Goal: Task Accomplishment & Management: Manage account settings

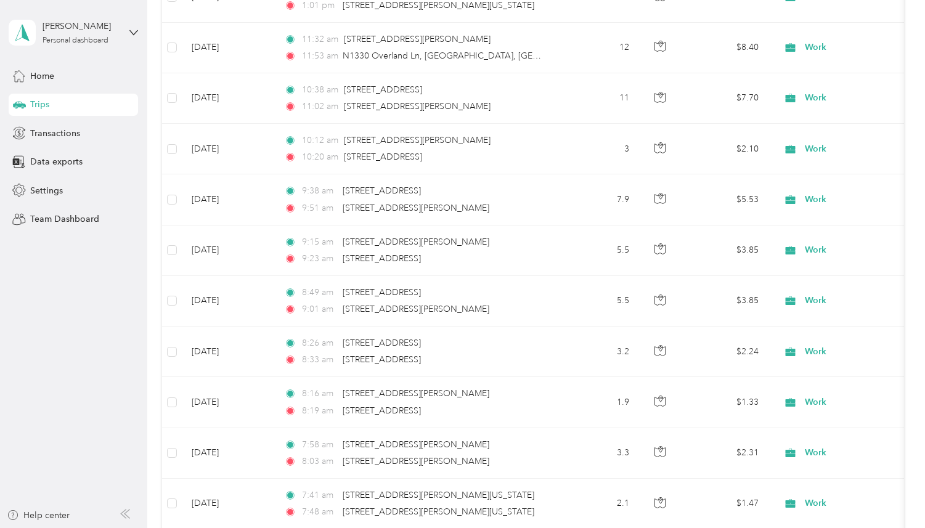
scroll to position [7461, 0]
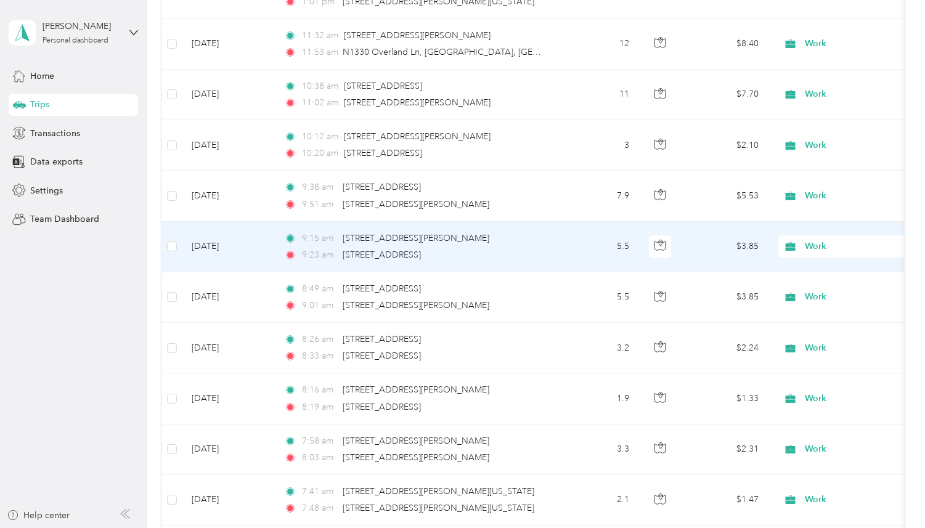
click at [290, 270] on td "9:15 am [STREET_ADDRESS][PERSON_NAME] 9:23 am [STREET_ADDRESS]" at bounding box center [415, 247] width 283 height 51
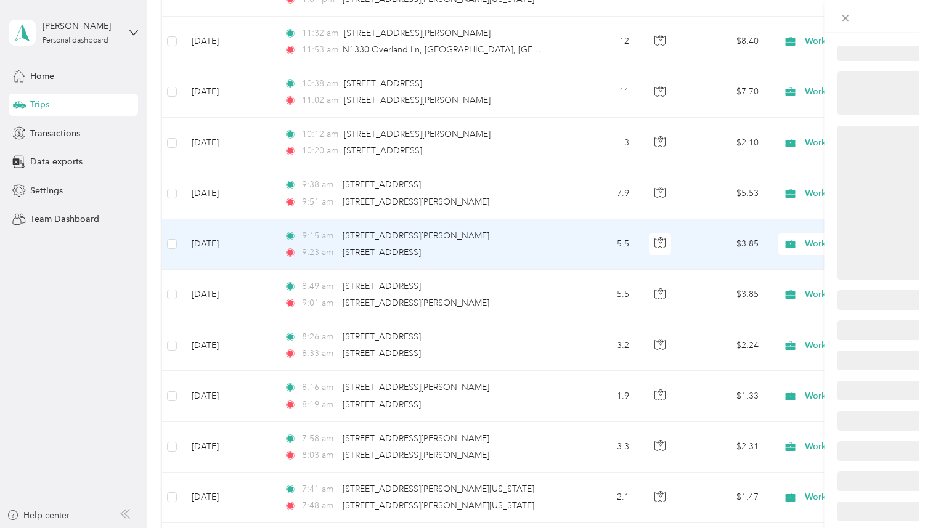
click at [290, 527] on div at bounding box center [459, 528] width 919 height 0
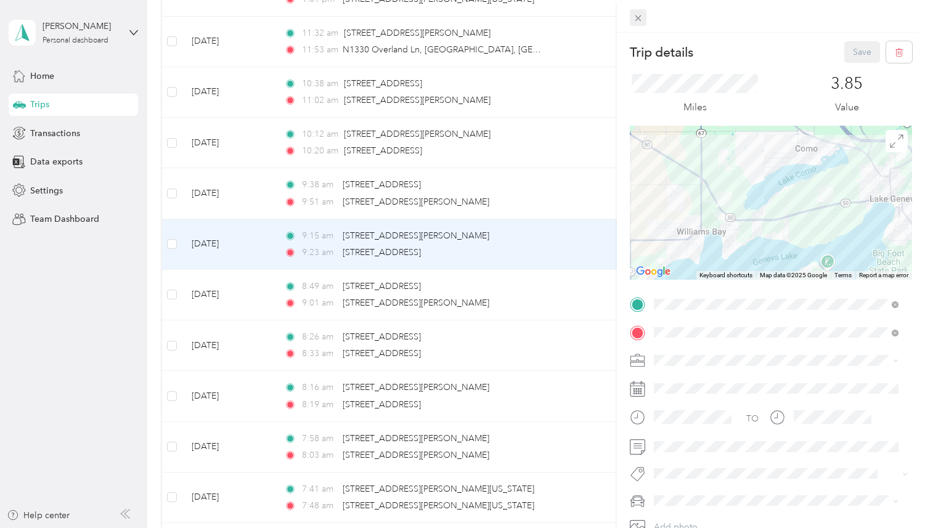
click at [633, 21] on icon at bounding box center [638, 18] width 10 height 10
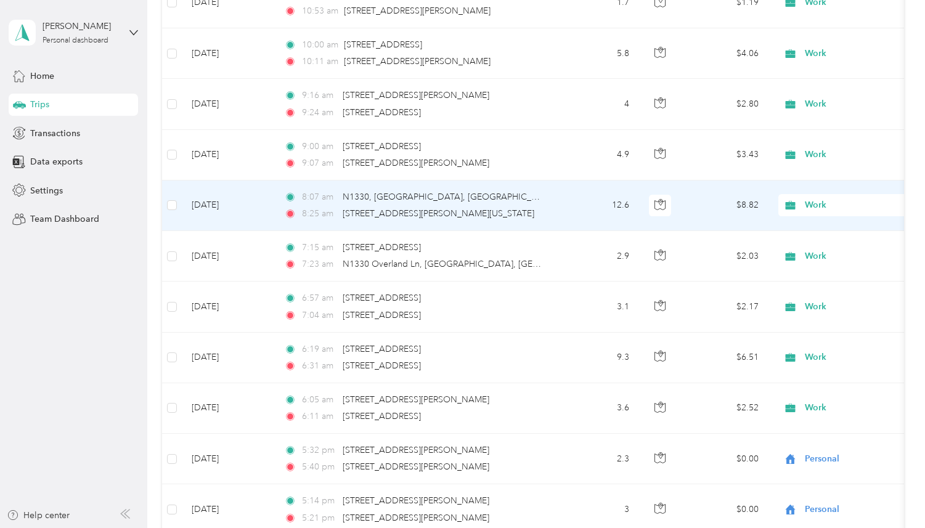
scroll to position [9380, 0]
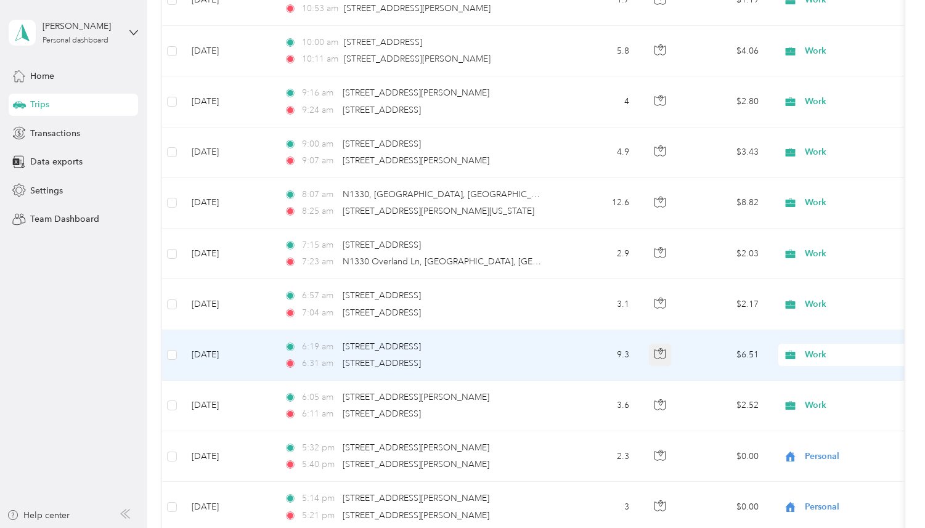
click at [657, 357] on icon "button" at bounding box center [659, 353] width 11 height 11
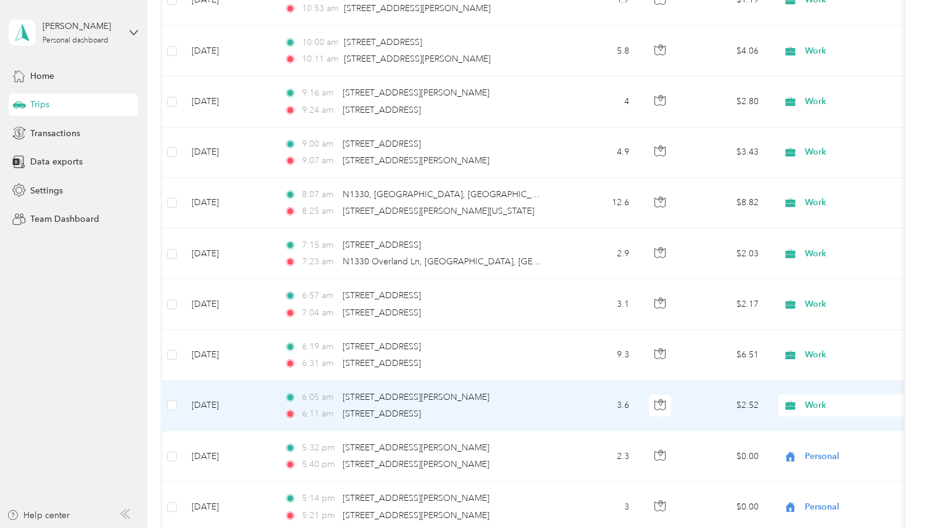
click at [549, 398] on td "6:05 am [STREET_ADDRESS][PERSON_NAME] 6:11 am W3478 [GEOGRAPHIC_DATA], [GEOGRAP…" at bounding box center [415, 406] width 283 height 51
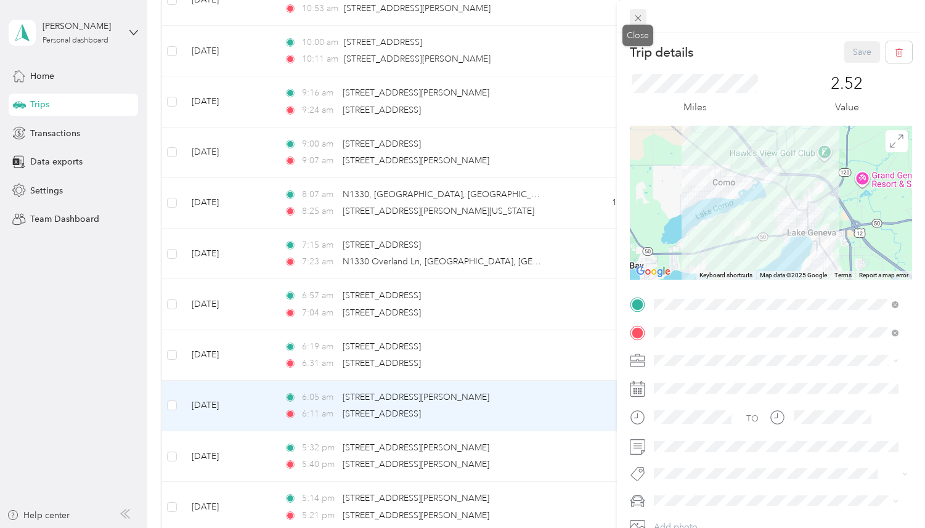
click at [639, 16] on icon at bounding box center [638, 18] width 10 height 10
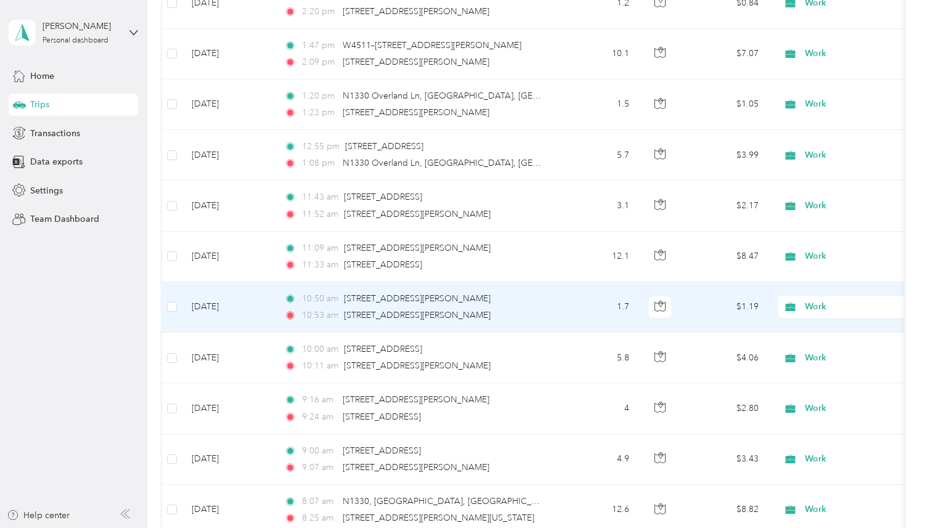
scroll to position [9070, 0]
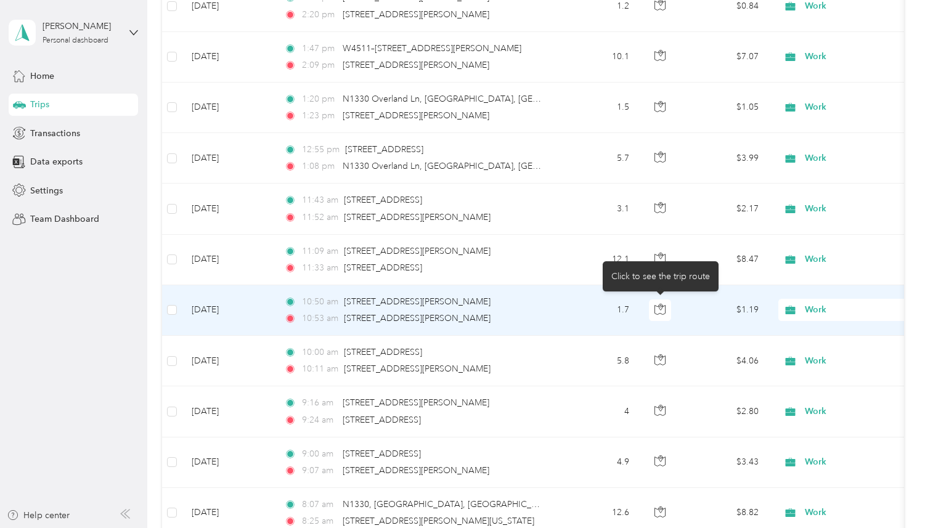
click at [651, 309] on button "button" at bounding box center [660, 310] width 22 height 22
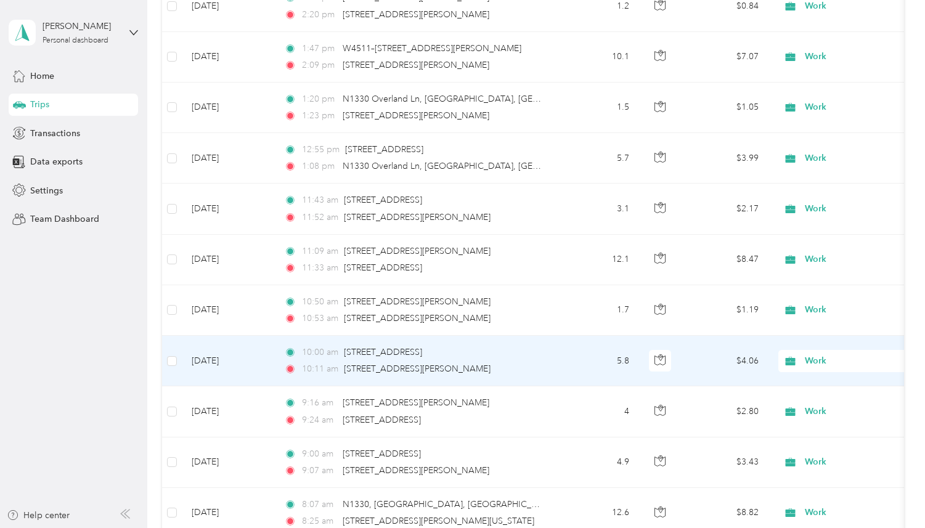
click at [599, 352] on td "5.8" at bounding box center [598, 361] width 81 height 51
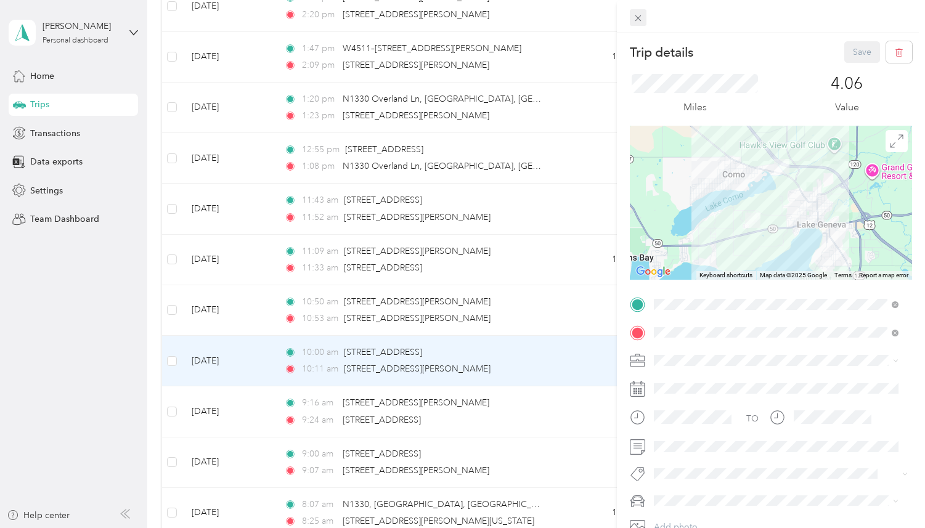
click at [633, 17] on icon at bounding box center [638, 18] width 10 height 10
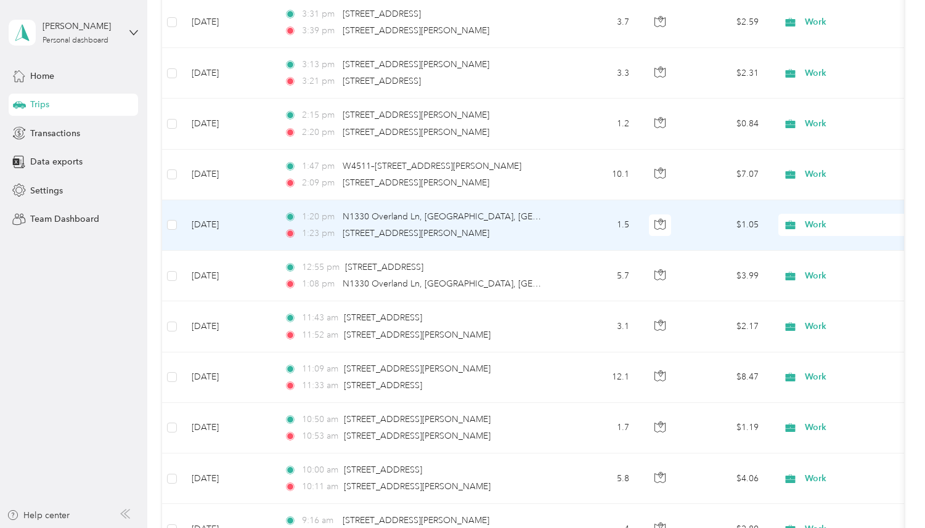
scroll to position [8951, 0]
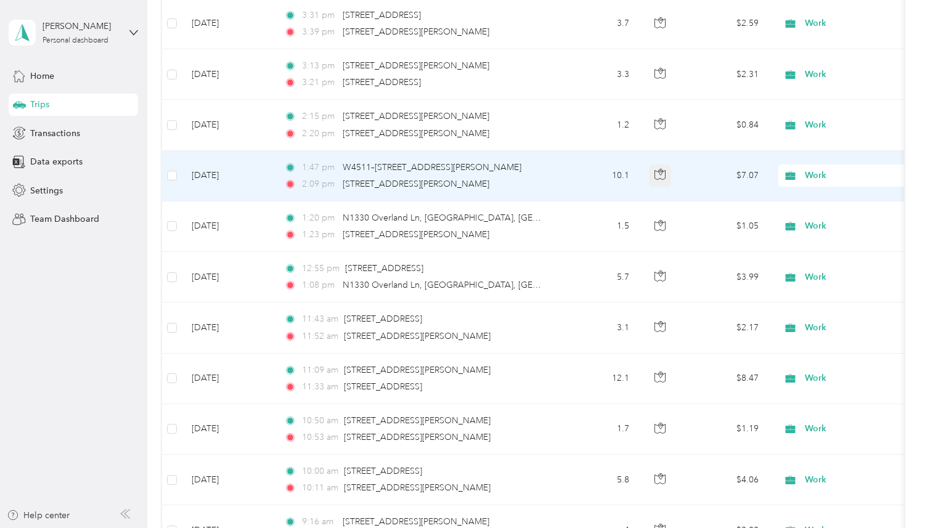
click at [654, 178] on button "button" at bounding box center [660, 175] width 22 height 22
click at [585, 185] on td "10.1" at bounding box center [598, 176] width 81 height 51
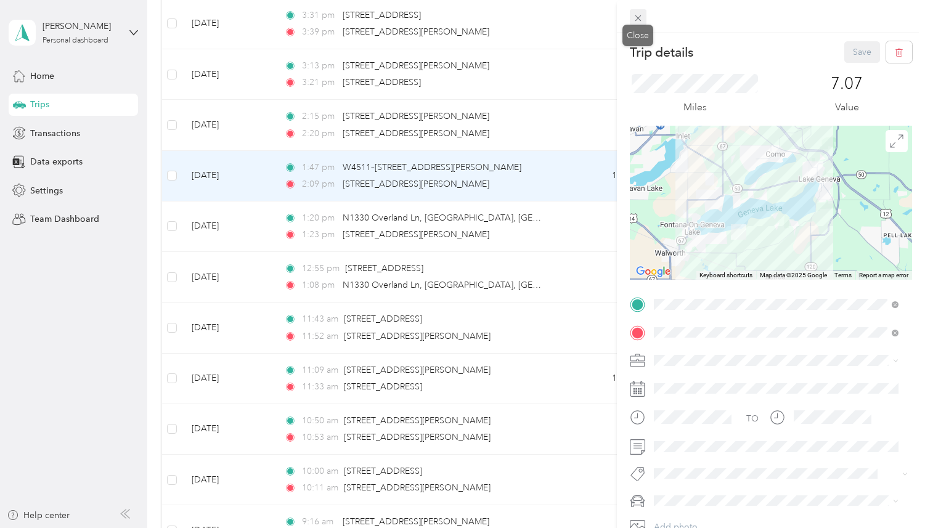
click at [643, 25] on div "Close" at bounding box center [637, 36] width 31 height 22
click at [891, 147] on span at bounding box center [896, 141] width 22 height 22
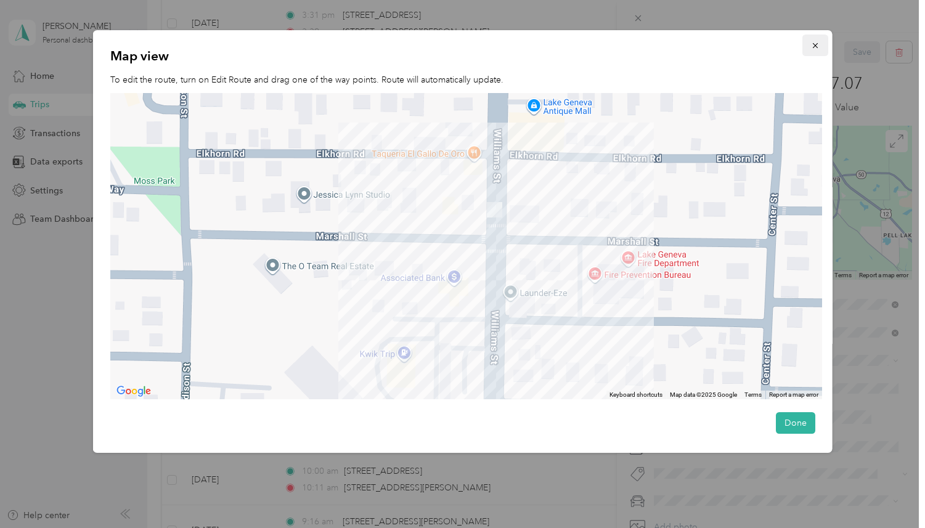
click at [811, 52] on button "button" at bounding box center [815, 45] width 26 height 22
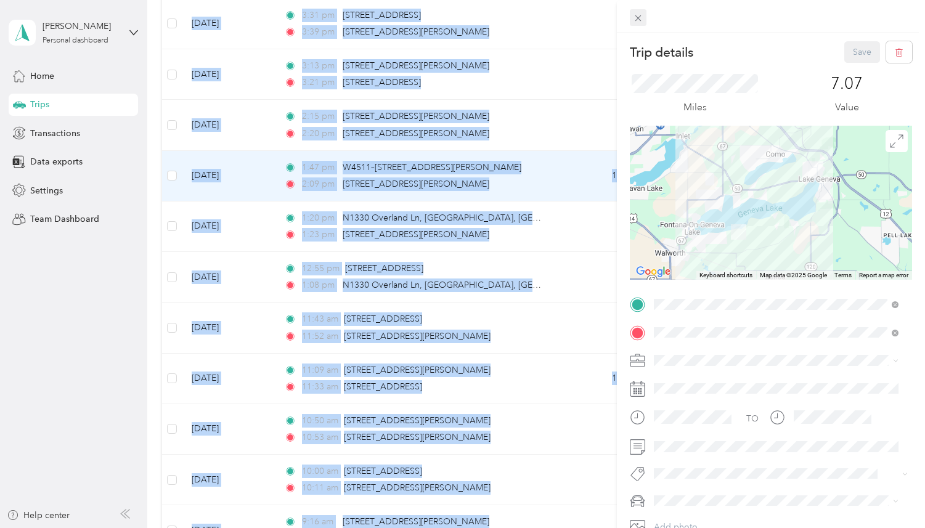
drag, startPoint x: 641, startPoint y: -3, endPoint x: 637, endPoint y: 15, distance: 19.0
click at [641, 0] on html "[PERSON_NAME] Personal dashboard Home Trips Transactions Data exports Settings …" at bounding box center [459, 264] width 919 height 528
click at [640, 19] on icon at bounding box center [638, 18] width 10 height 10
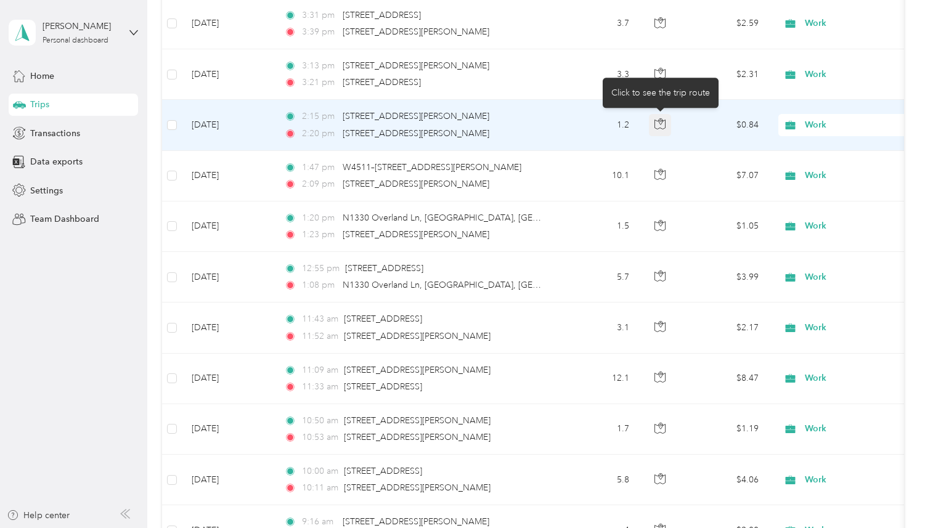
click at [660, 128] on icon "button" at bounding box center [659, 123] width 11 height 11
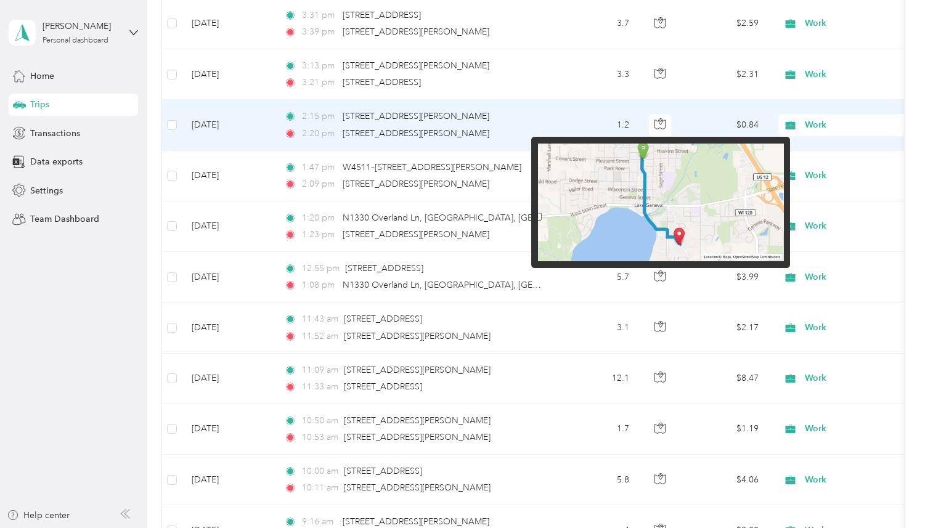
click at [672, 197] on img at bounding box center [661, 203] width 246 height 118
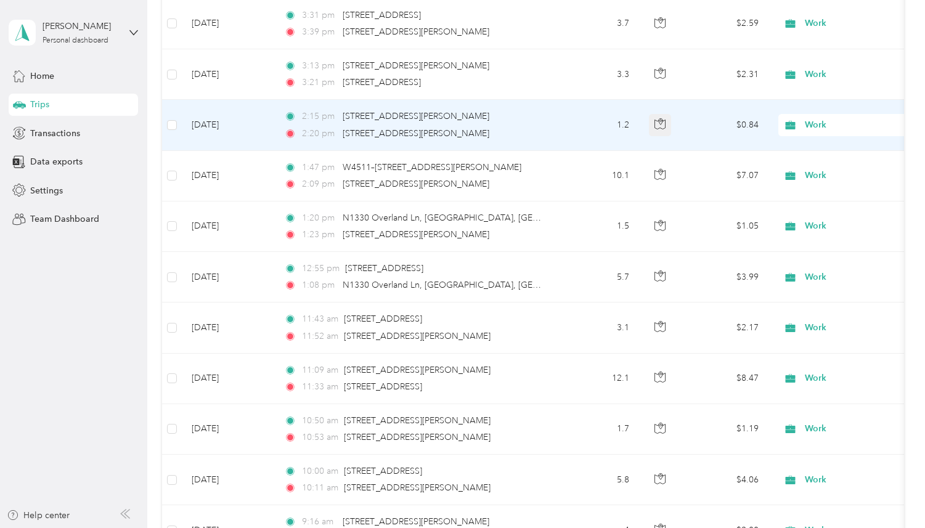
click at [664, 120] on icon "button" at bounding box center [659, 124] width 10 height 9
click at [590, 131] on td "1.2" at bounding box center [598, 125] width 81 height 51
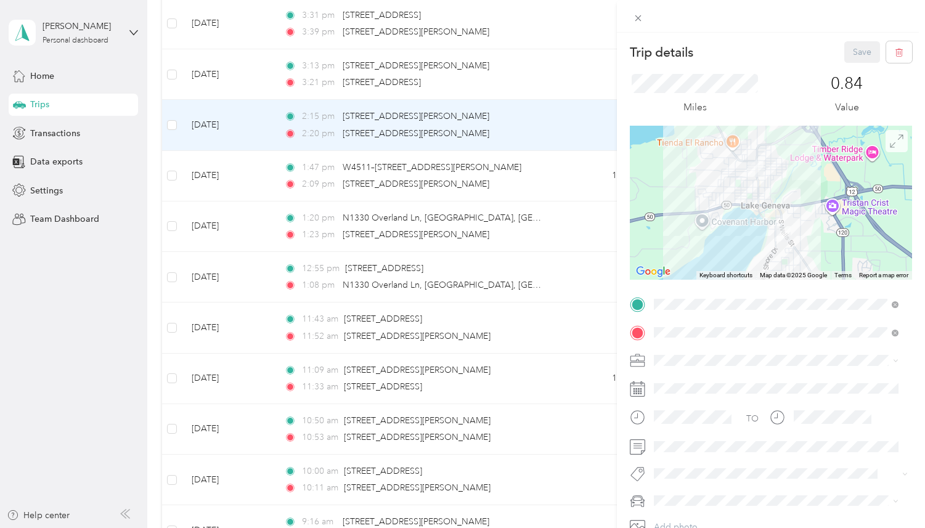
click at [893, 144] on icon at bounding box center [897, 141] width 14 height 14
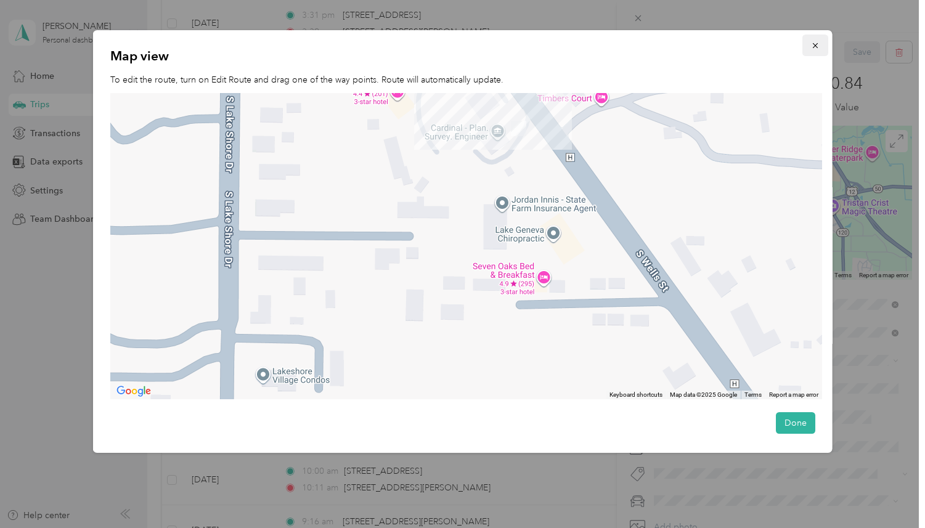
click at [806, 51] on button "button" at bounding box center [815, 45] width 26 height 22
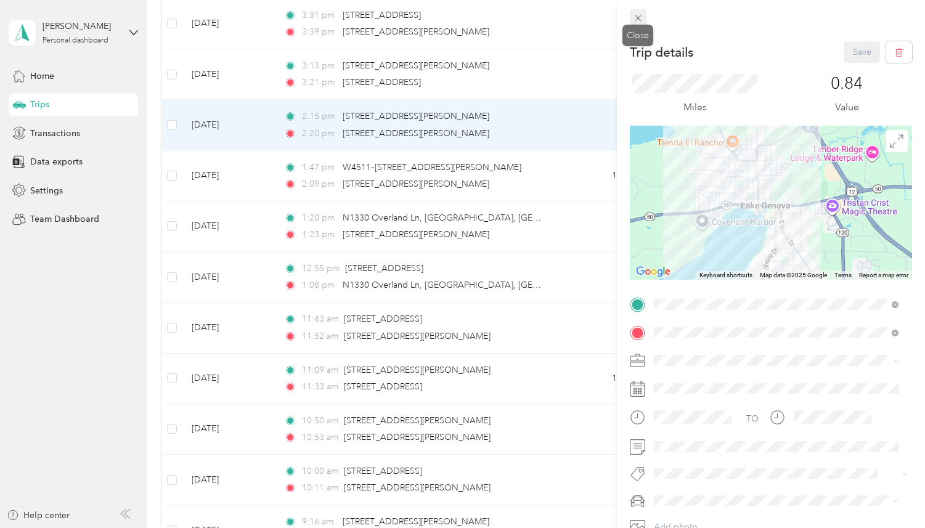
click at [634, 19] on icon at bounding box center [638, 18] width 10 height 10
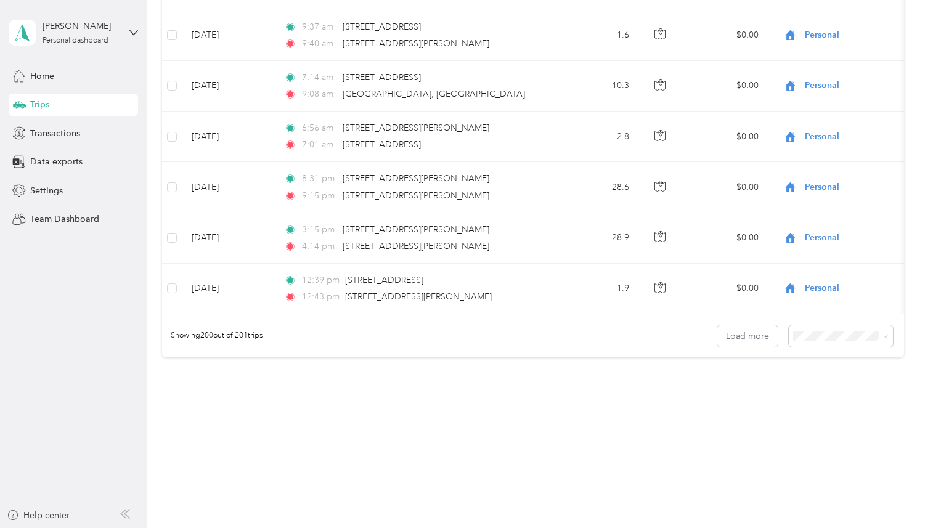
scroll to position [10113, 0]
click at [737, 343] on button "Load more" at bounding box center [747, 336] width 60 height 22
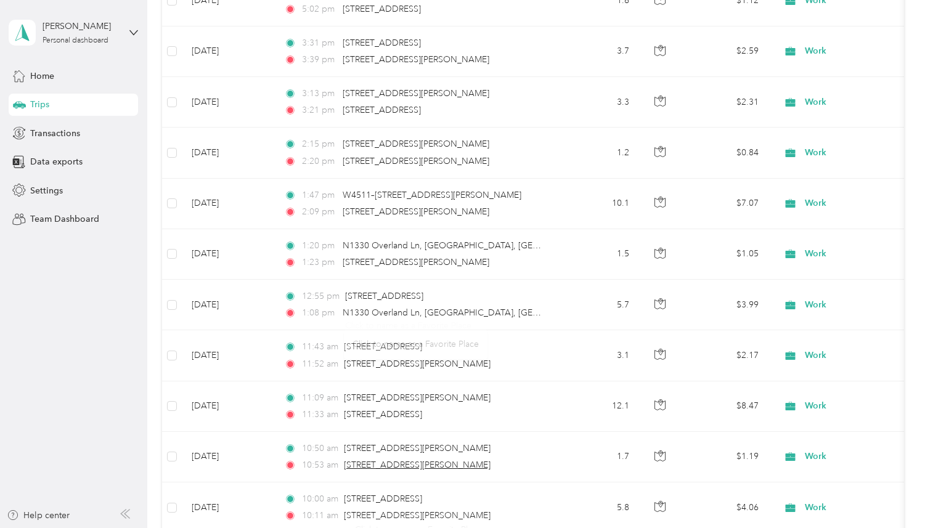
scroll to position [8886, 0]
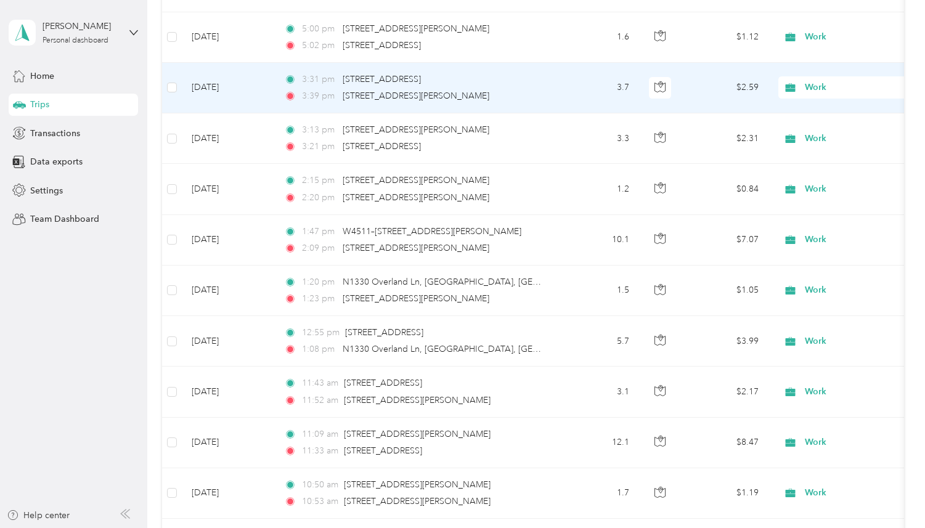
click at [177, 89] on td at bounding box center [172, 88] width 20 height 51
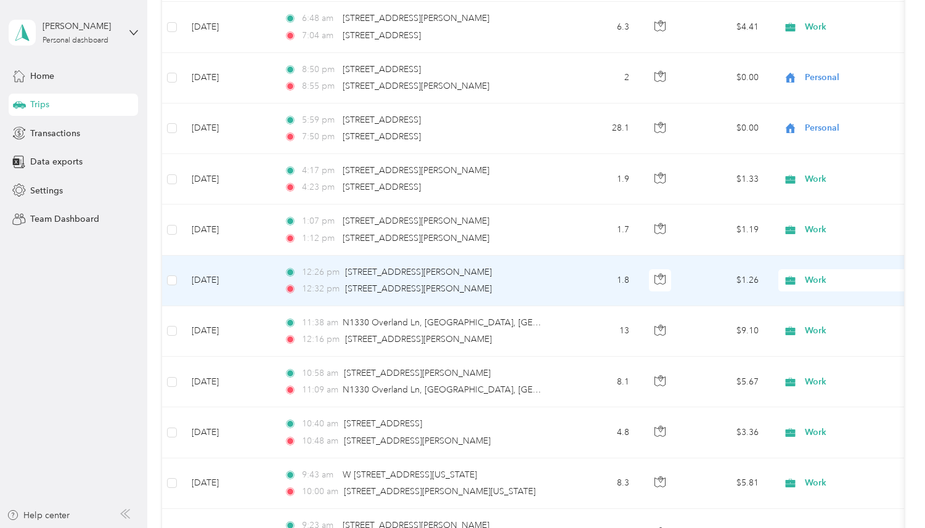
scroll to position [8033, 0]
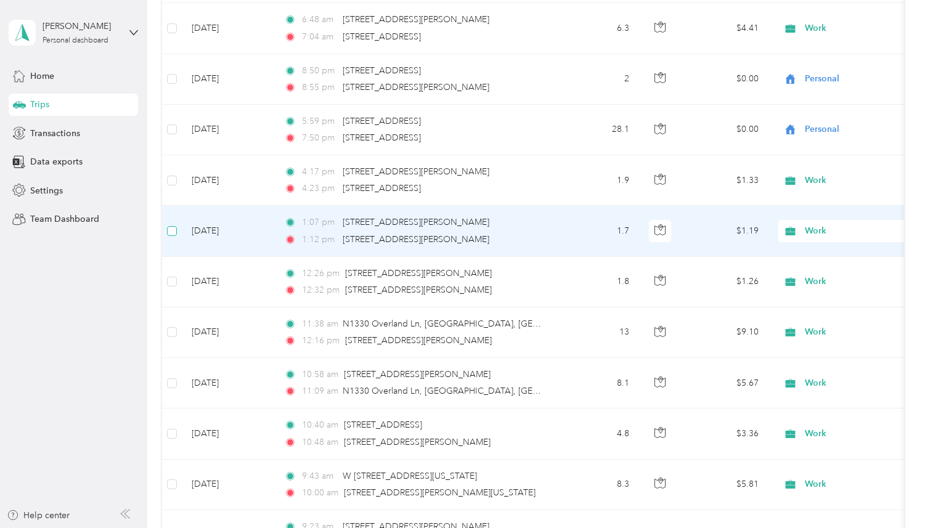
click at [171, 235] on label at bounding box center [172, 231] width 10 height 14
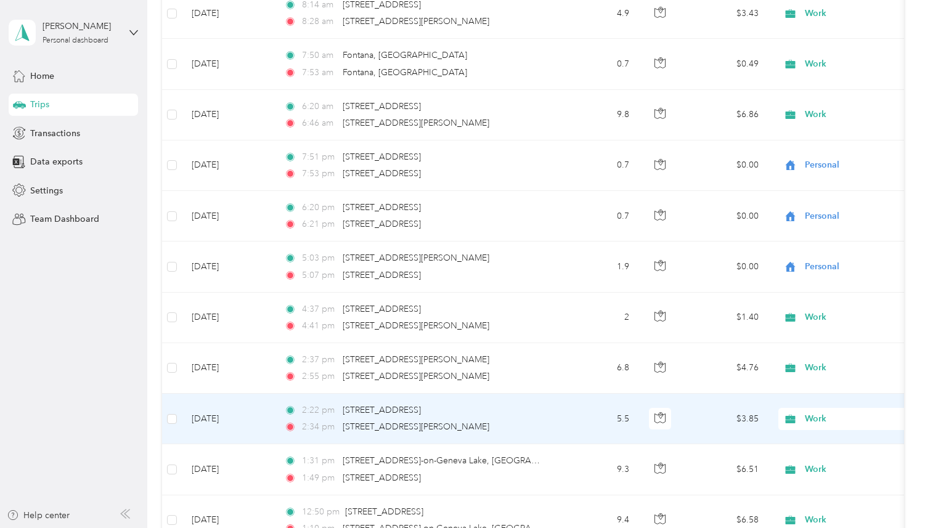
scroll to position [3519, 0]
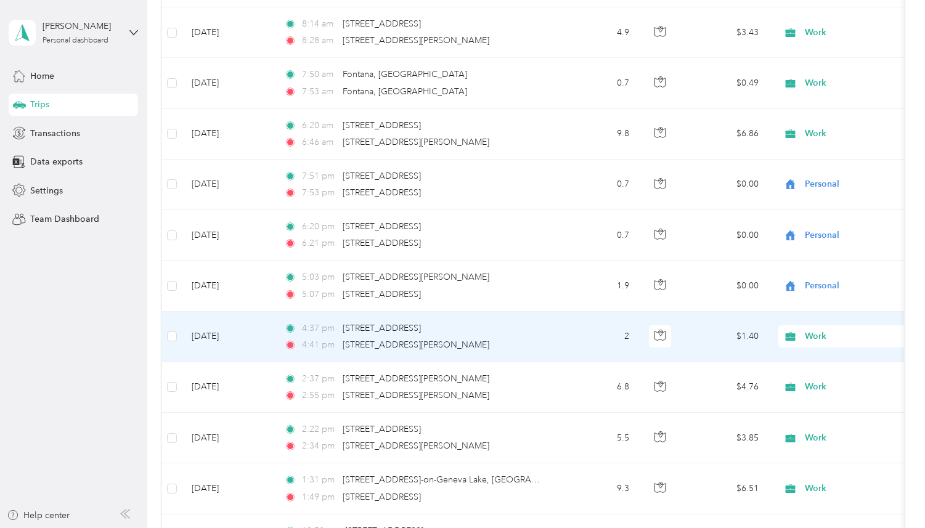
click at [177, 333] on td at bounding box center [172, 337] width 20 height 51
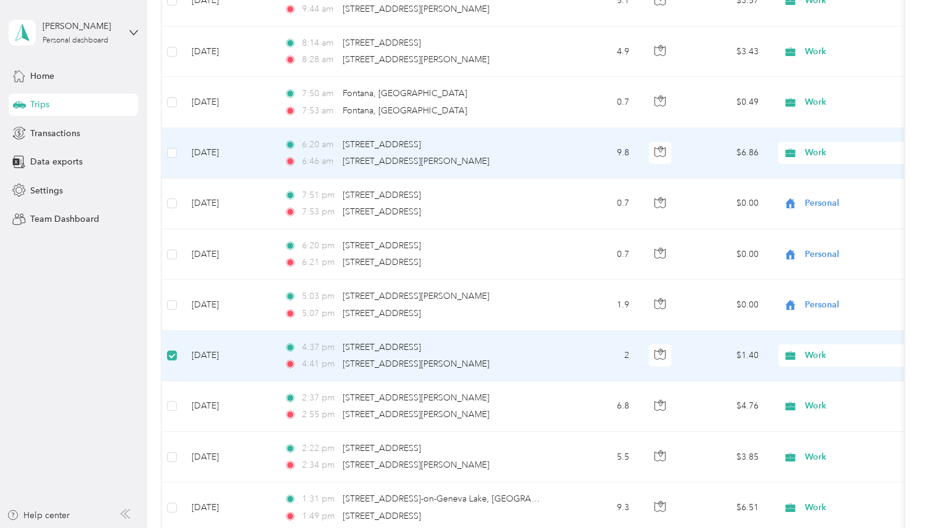
scroll to position [3503, 0]
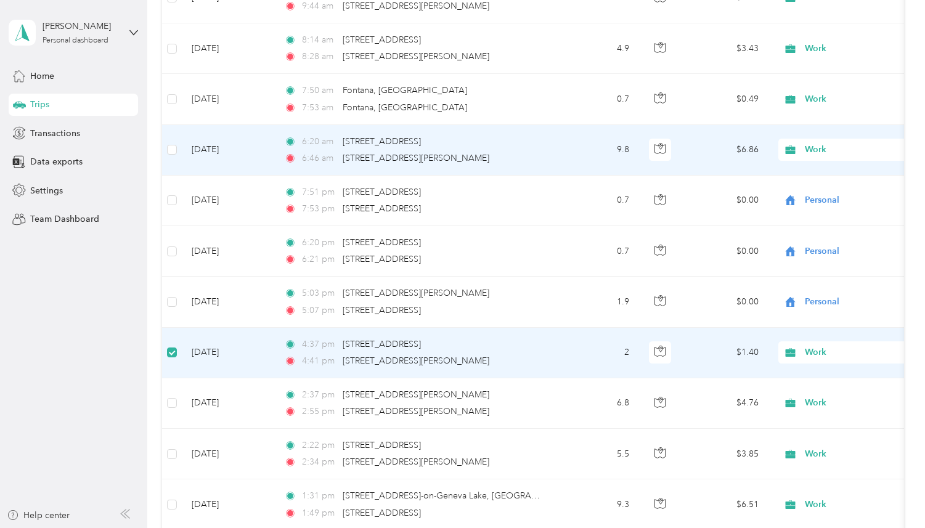
click at [179, 151] on td at bounding box center [172, 150] width 20 height 51
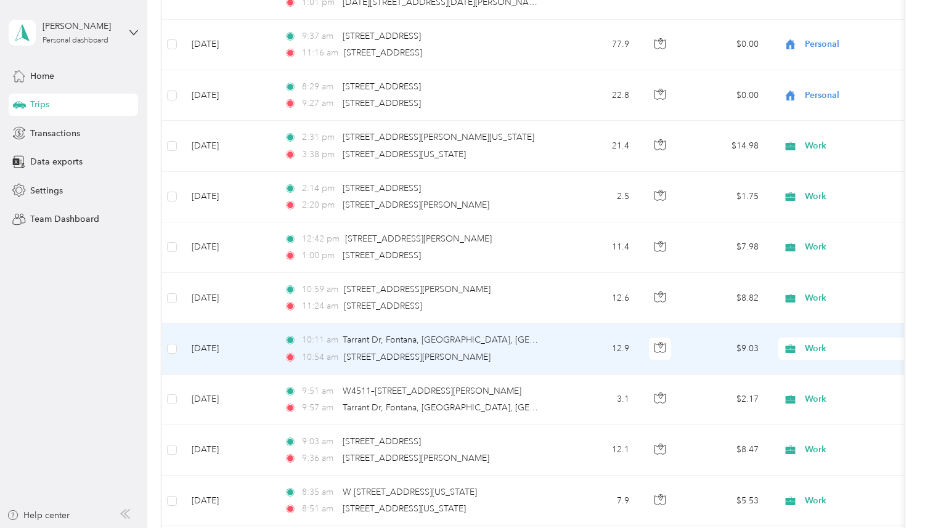
scroll to position [1504, 0]
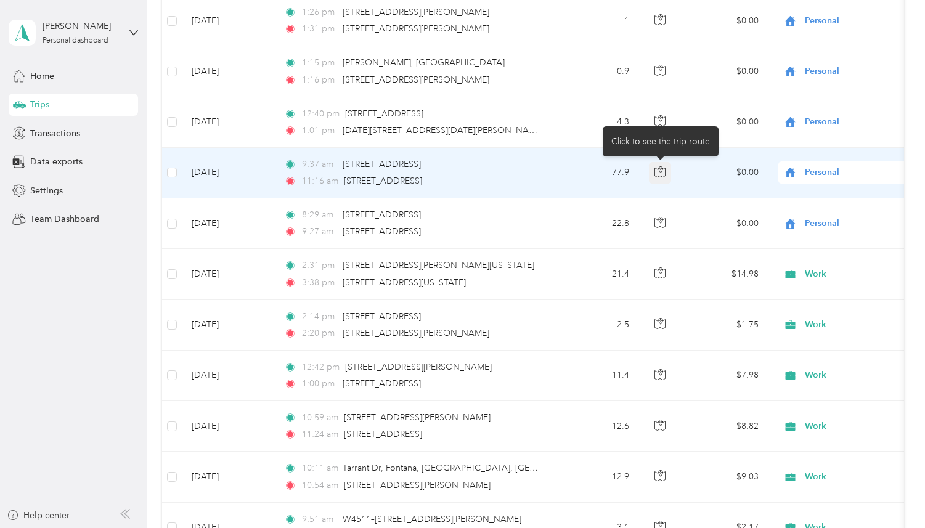
click at [655, 172] on icon "button" at bounding box center [659, 171] width 11 height 11
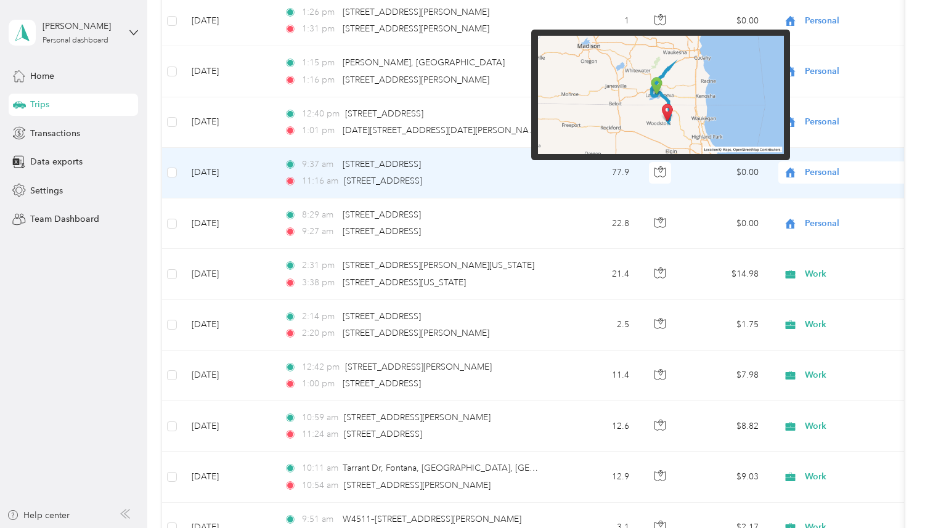
click at [685, 119] on img at bounding box center [661, 95] width 246 height 118
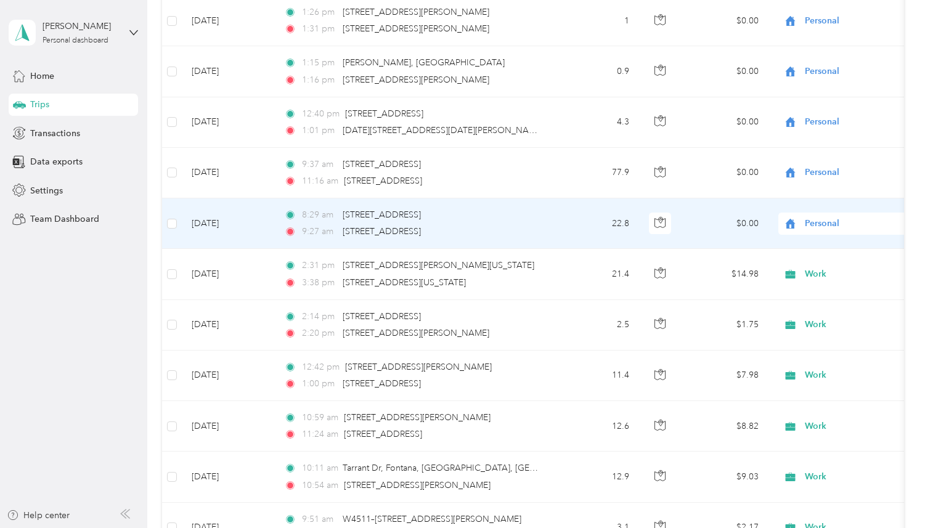
click at [534, 233] on div "9:27 am [STREET_ADDRESS]" at bounding box center [413, 232] width 259 height 14
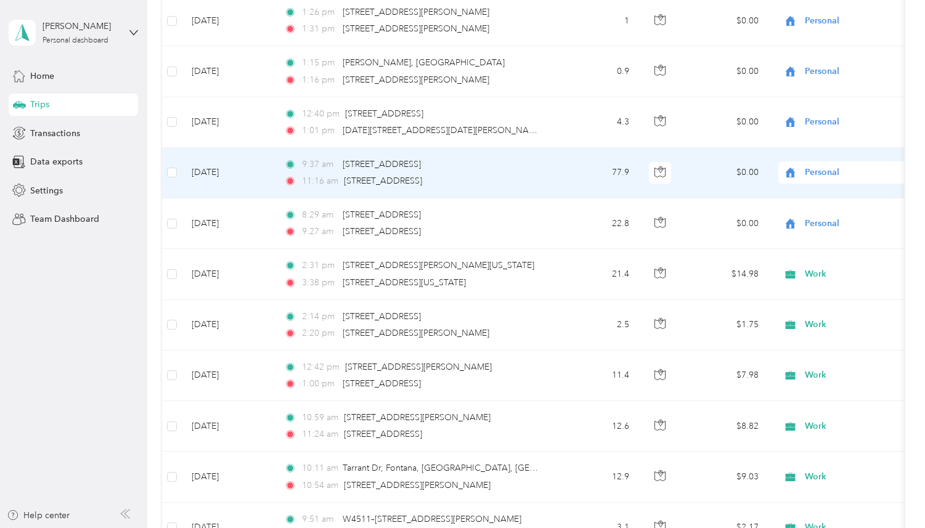
click at [526, 193] on td "9:37 am [STREET_ADDRESS] 11:16 am [STREET_ADDRESS]" at bounding box center [415, 173] width 283 height 51
click at [567, 181] on td "77.9" at bounding box center [595, 173] width 81 height 51
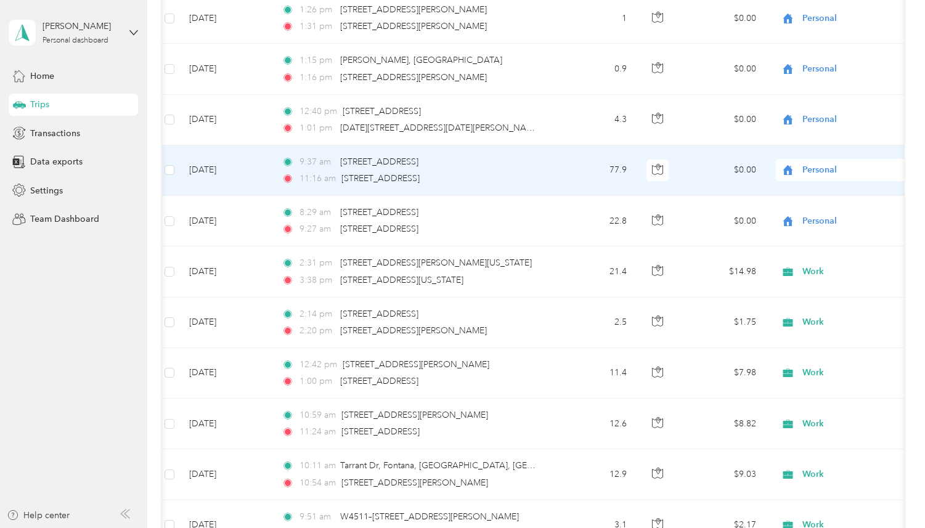
click at [566, 174] on td "77.9" at bounding box center [595, 170] width 81 height 51
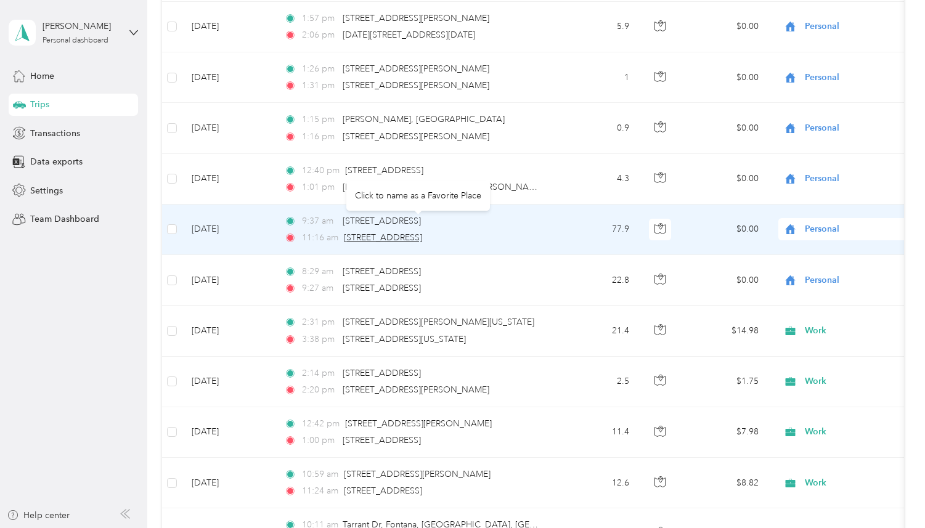
scroll to position [1445, 0]
click at [177, 232] on td at bounding box center [172, 231] width 20 height 51
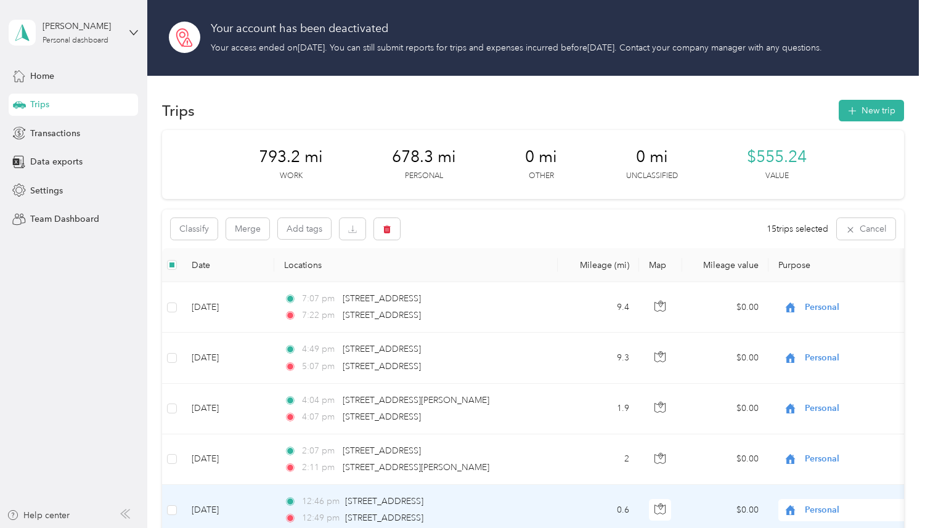
scroll to position [0, 0]
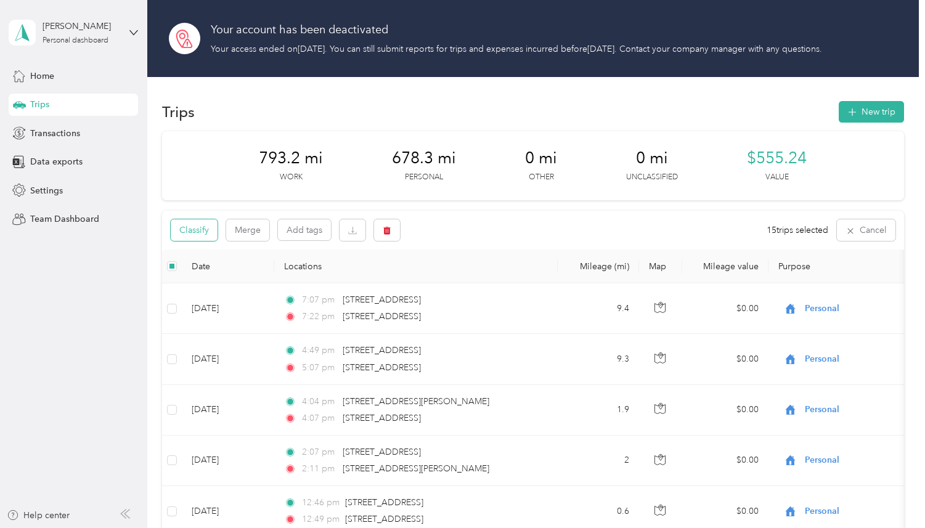
click at [193, 227] on button "Classify" at bounding box center [194, 230] width 47 height 22
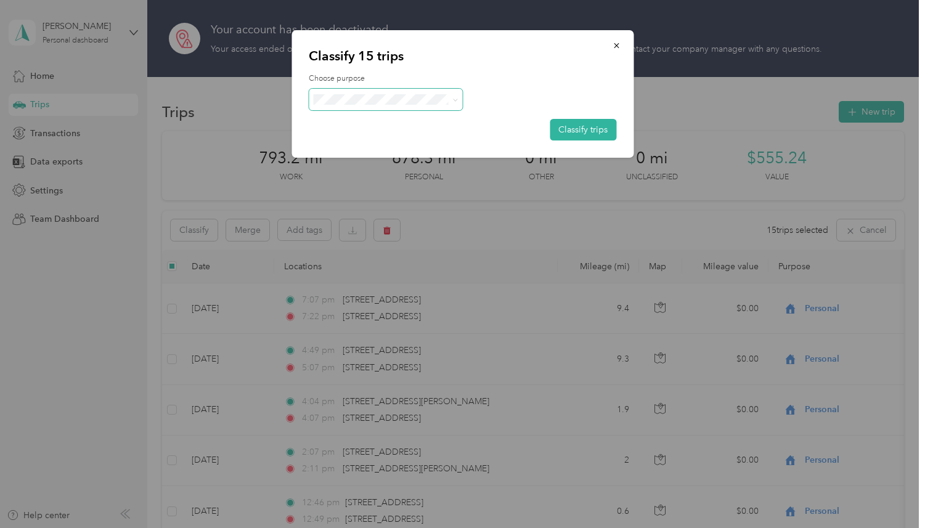
click at [402, 108] on span at bounding box center [386, 100] width 154 height 22
click at [353, 142] on span "Personal" at bounding box center [396, 143] width 115 height 13
click at [559, 124] on button "Classify trips" at bounding box center [583, 130] width 67 height 22
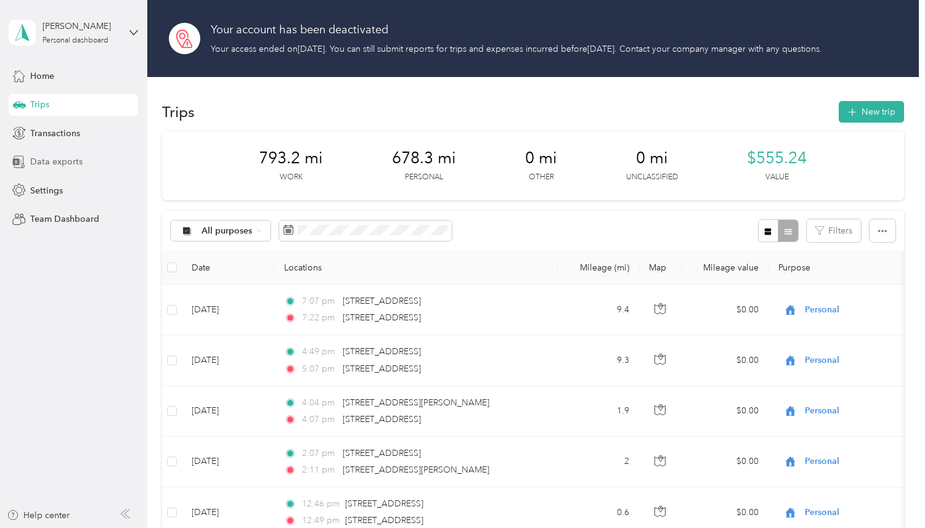
click at [76, 161] on span "Data exports" at bounding box center [56, 161] width 52 height 13
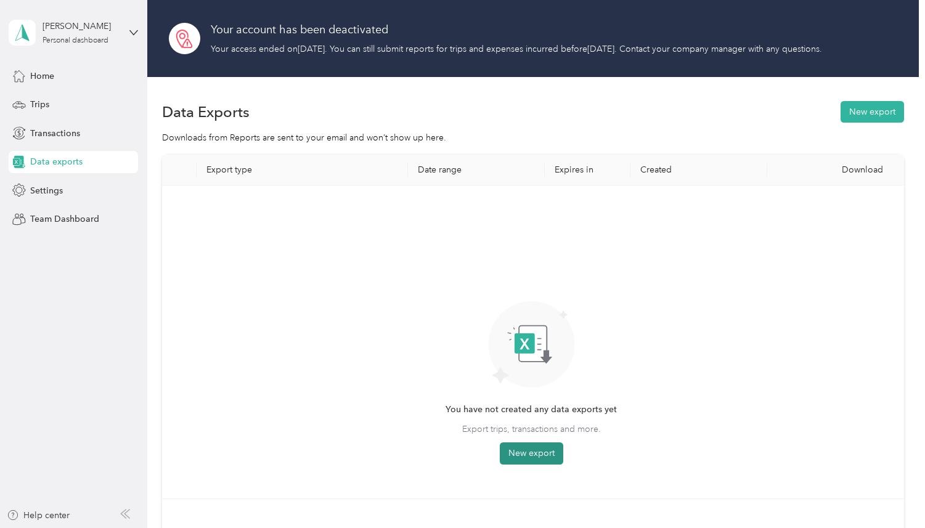
click at [511, 449] on button "New export" at bounding box center [531, 453] width 63 height 22
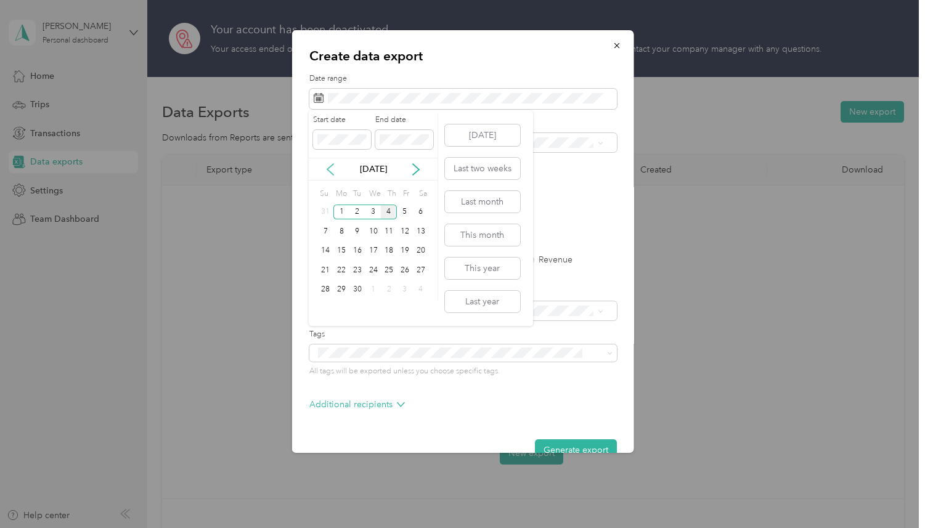
click at [330, 175] on icon at bounding box center [330, 169] width 12 height 12
click at [420, 251] on div "16" at bounding box center [421, 250] width 16 height 15
click at [322, 310] on div "31" at bounding box center [326, 308] width 16 height 15
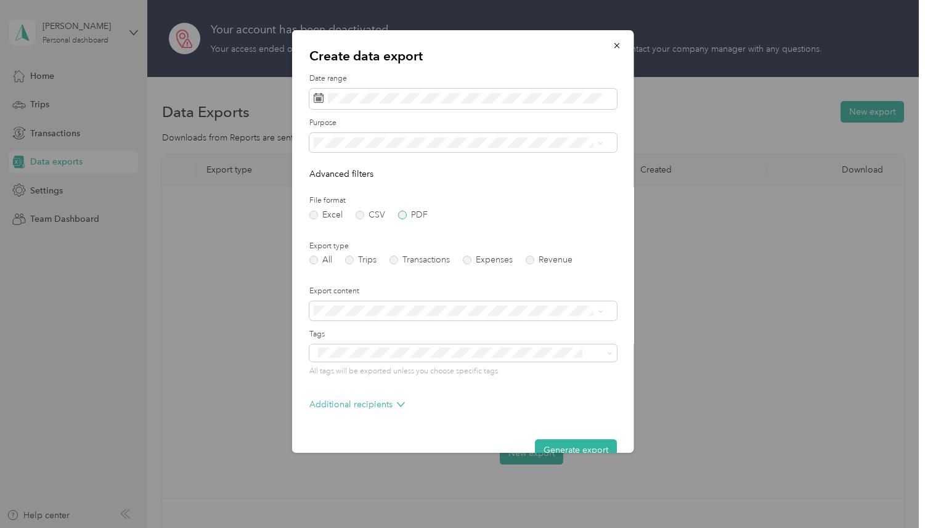
click at [407, 216] on label "PDF" at bounding box center [412, 215] width 30 height 9
click at [351, 261] on label "Trips" at bounding box center [359, 260] width 31 height 9
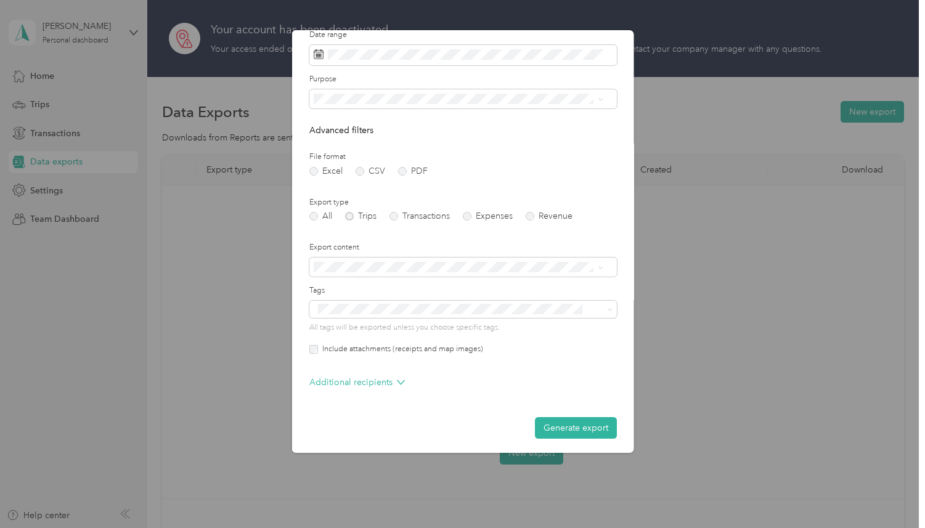
scroll to position [47, 0]
click at [354, 141] on li "Work" at bounding box center [458, 139] width 298 height 22
click at [540, 425] on button "Generate export" at bounding box center [575, 425] width 82 height 22
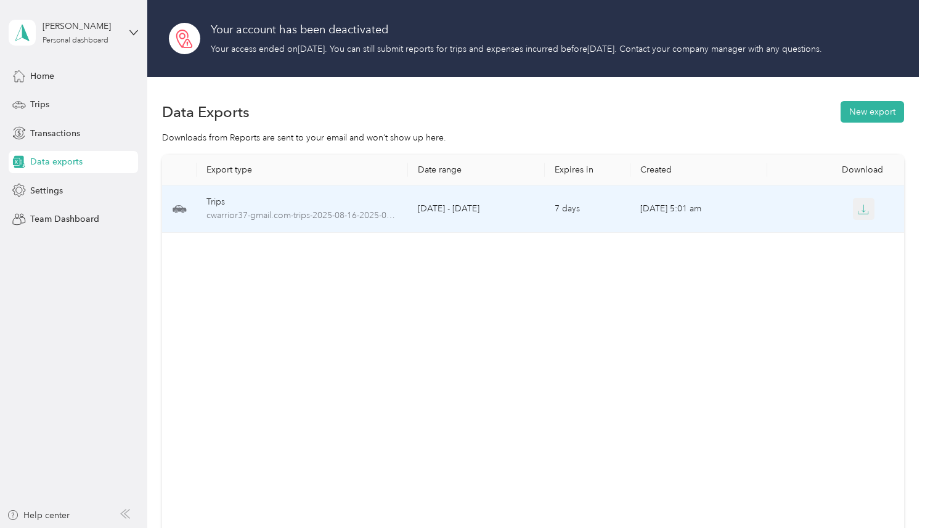
click at [859, 205] on icon "button" at bounding box center [863, 209] width 11 height 11
click at [859, 224] on td at bounding box center [835, 208] width 137 height 47
click at [859, 216] on button "button" at bounding box center [864, 209] width 22 height 22
